Goal: Complete application form: Complete application form

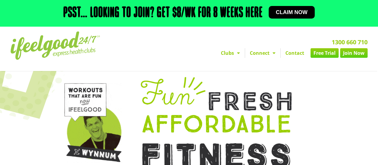
click at [345, 55] on link "Join Now" at bounding box center [354, 53] width 28 height 10
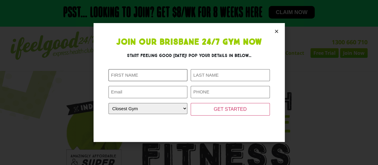
click at [147, 75] on input "First Name (Required)" at bounding box center [148, 75] width 79 height 12
type input "Adeeb"
click at [213, 78] on input "Last Name (Required)" at bounding box center [230, 75] width 79 height 12
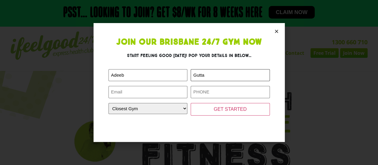
type input "Gutta"
click at [180, 89] on input "a" at bounding box center [148, 92] width 79 height 12
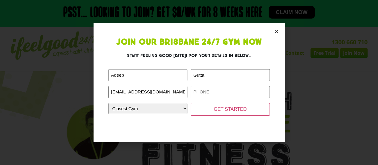
type input "[EMAIL_ADDRESS][DOMAIN_NAME]"
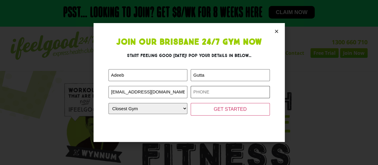
click at [206, 97] on input "Phone (Required)" at bounding box center [230, 92] width 79 height 12
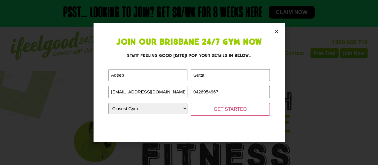
type input "0426954967"
click at [167, 112] on select "Closest Gym Alexandra Hills Calamvale Coopers Plains Middle Park Oxenford Oxley…" at bounding box center [148, 108] width 79 height 11
select select "Underwood"
click at [109, 103] on select "Closest Gym Alexandra Hills Calamvale Coopers Plains Middle Park Oxenford Oxley…" at bounding box center [148, 108] width 79 height 11
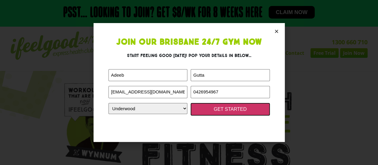
click at [237, 106] on input "GET STARTED" at bounding box center [230, 109] width 79 height 13
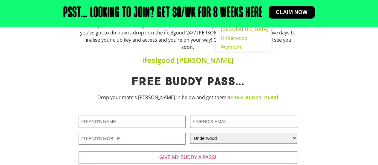
scroll to position [91, 0]
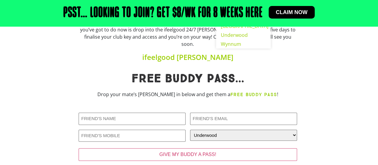
click at [295, 78] on h1 "Free Buddy pass..." at bounding box center [188, 79] width 219 height 12
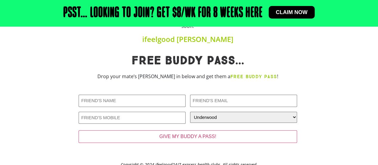
scroll to position [134, 0]
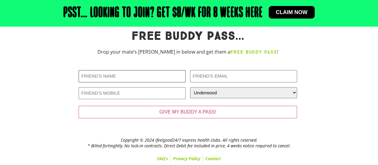
click at [158, 78] on input "Friends Name (Required)" at bounding box center [132, 76] width 107 height 12
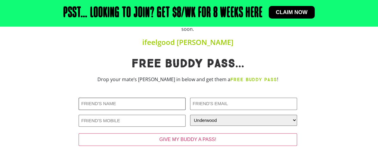
scroll to position [116, 0]
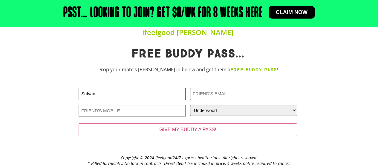
type input "Sufyan"
click at [212, 96] on input "Friends Email (Required)" at bounding box center [243, 94] width 107 height 12
type input "sufyannassirgoated@icloud.com"
click at [110, 109] on input "Friends Phone (Required)" at bounding box center [132, 111] width 107 height 12
paste input "0410898846"
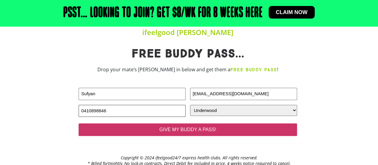
type input "0410898846"
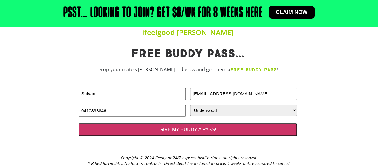
click at [215, 125] on input "GIVE MY BUDDY A PASS!" at bounding box center [188, 129] width 219 height 13
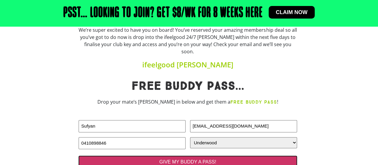
scroll to position [134, 0]
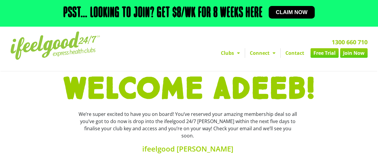
click at [284, 10] on span "Claim now" at bounding box center [292, 12] width 32 height 5
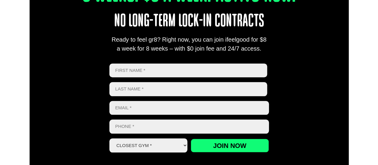
scroll to position [255, 0]
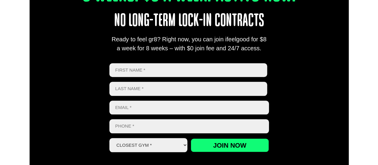
click at [143, 65] on input "First" at bounding box center [188, 70] width 158 height 14
type input "Adeeb"
click at [148, 88] on input "Last name" at bounding box center [188, 89] width 158 height 14
type input "Gutta"
click at [148, 104] on input "Email *" at bounding box center [189, 107] width 160 height 14
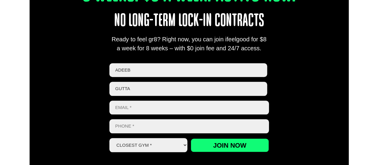
type input "a"
type input "A"
type input "[EMAIL_ADDRESS][DOMAIN_NAME]"
click at [148, 130] on input "Phone *" at bounding box center [189, 126] width 160 height 14
type input "0412182505"
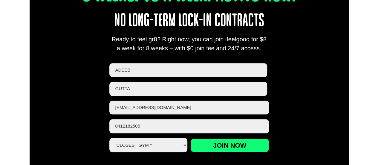
click at [164, 150] on select "Closest Gym * Alexandra Hills Calamvale Coopers Plains Middle Park Oxley Park R…" at bounding box center [148, 145] width 78 height 14
select select "Underwood"
click at [109, 138] on select "Closest Gym * Alexandra Hills Calamvale Coopers Plains Middle Park Oxley Park R…" at bounding box center [148, 145] width 78 height 14
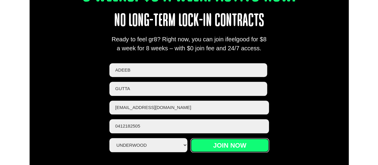
click at [236, 138] on input "Join now" at bounding box center [230, 145] width 78 height 14
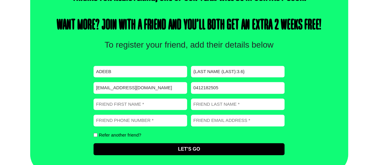
scroll to position [230, 0]
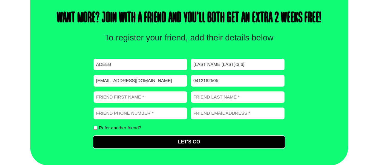
click at [164, 143] on input "Let's Go" at bounding box center [189, 142] width 191 height 12
click at [185, 147] on input "Let's Go" at bounding box center [189, 142] width 191 height 12
drag, startPoint x: 185, startPoint y: 147, endPoint x: 210, endPoint y: 87, distance: 65.4
click at [210, 87] on div "First name (Required) [PERSON_NAME] Last name (Required) {Last Name (Last):3.6}…" at bounding box center [189, 103] width 191 height 89
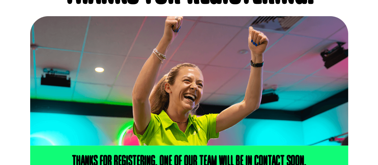
scroll to position [0, 0]
